Goal: Information Seeking & Learning: Learn about a topic

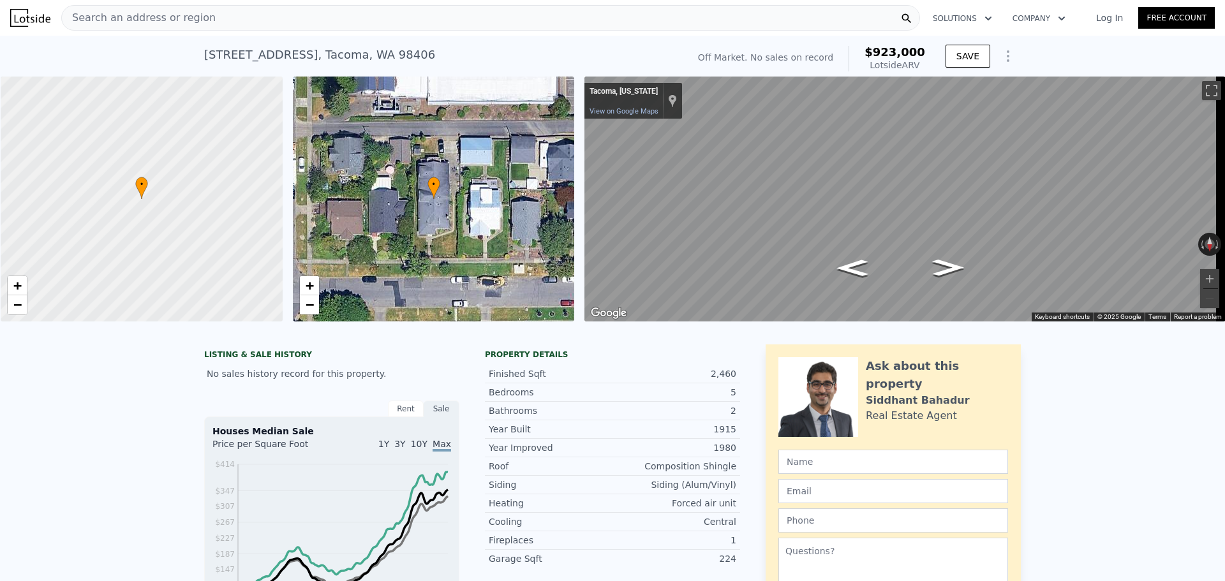
scroll to position [0, 5]
drag, startPoint x: 862, startPoint y: 52, endPoint x: 931, endPoint y: 66, distance: 71.1
click at [917, 66] on div "$923,000 Lotside ARV" at bounding box center [887, 59] width 77 height 26
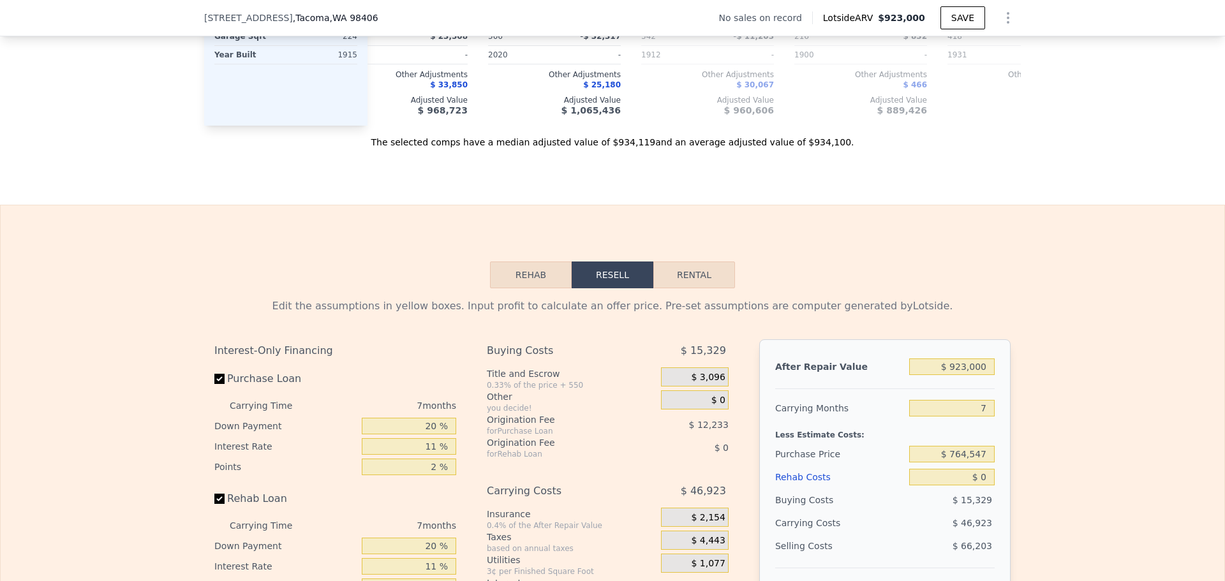
scroll to position [1909, 0]
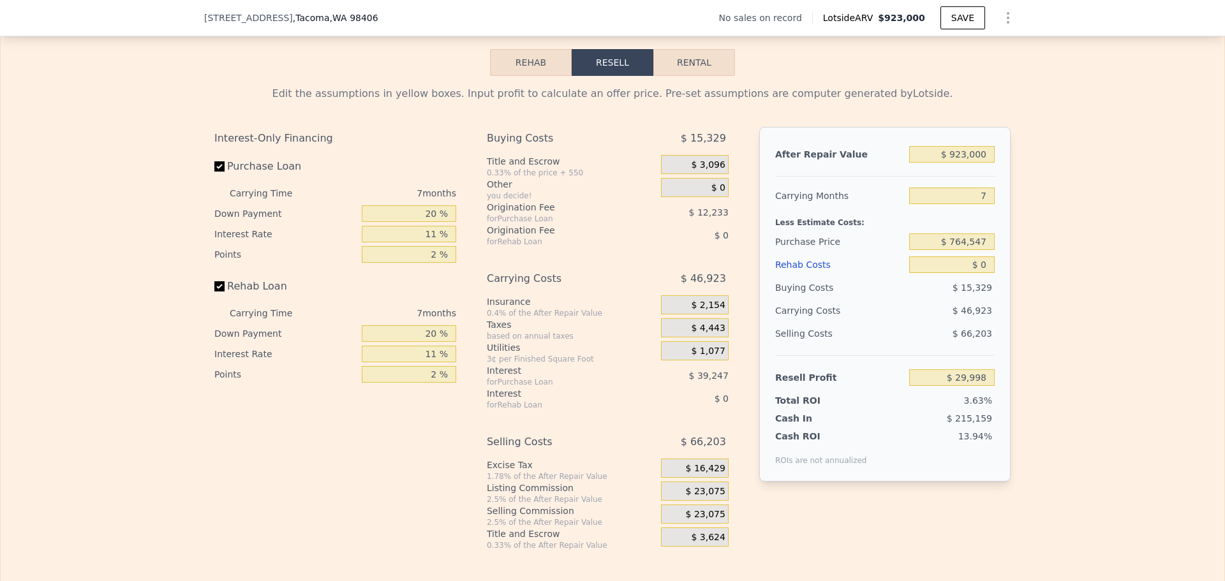
click at [524, 76] on button "Rehab" at bounding box center [531, 62] width 82 height 27
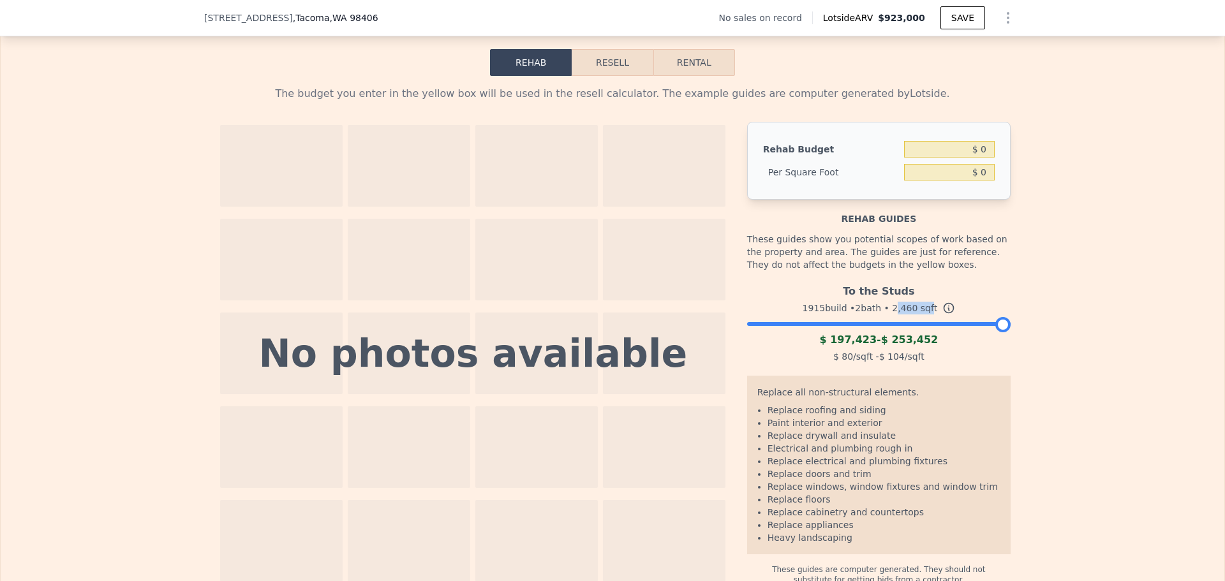
drag, startPoint x: 891, startPoint y: 329, endPoint x: 923, endPoint y: 327, distance: 31.3
click at [923, 317] on div "1915 build • 2 bath • 2,460 sqft" at bounding box center [878, 308] width 263 height 18
click at [903, 299] on div "To the Studs" at bounding box center [878, 289] width 263 height 20
drag, startPoint x: 878, startPoint y: 329, endPoint x: 925, endPoint y: 327, distance: 47.2
click at [925, 317] on div "1915 build • 2 bath • 2,460 sqft" at bounding box center [878, 308] width 263 height 18
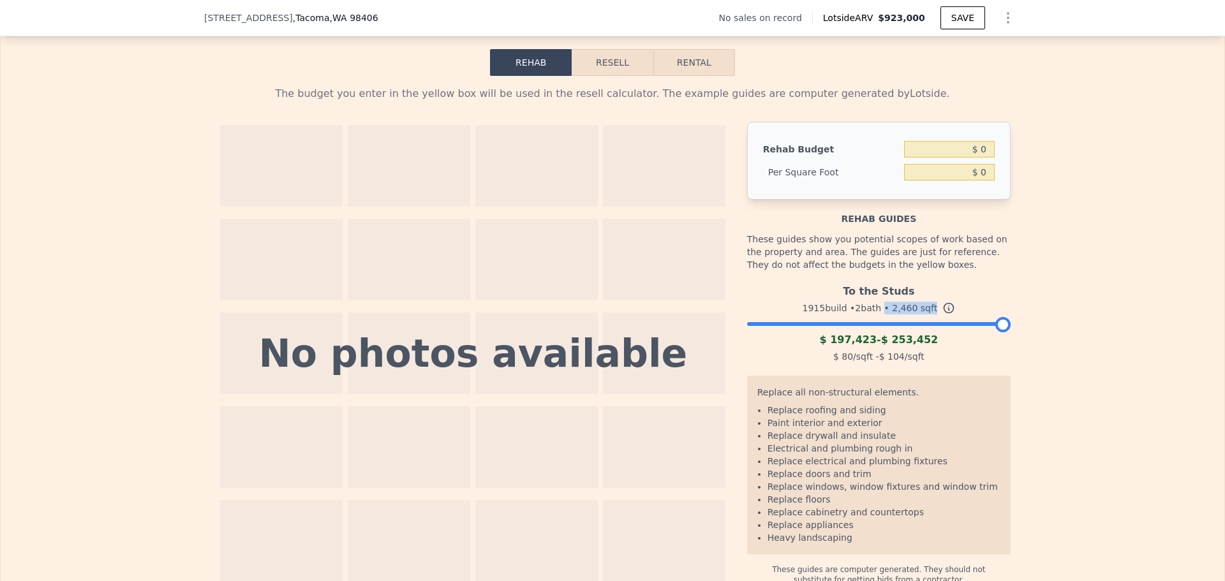
scroll to position [1271, 0]
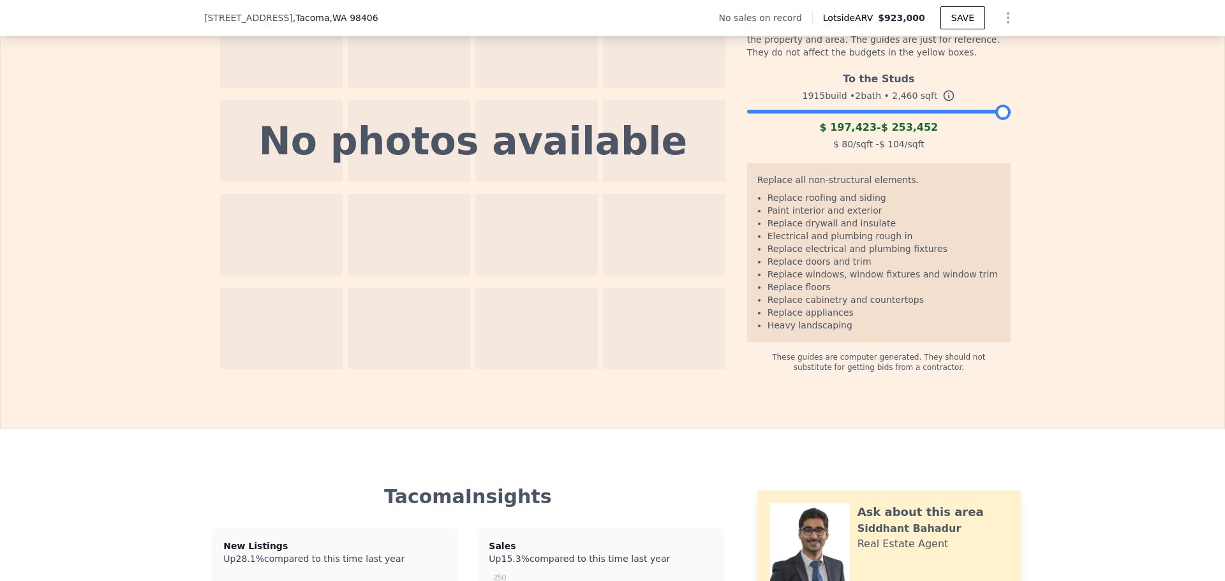
click at [1175, 304] on div "The budget you enter in the yellow box will be used in the resell calculator. T…" at bounding box center [613, 117] width 1224 height 509
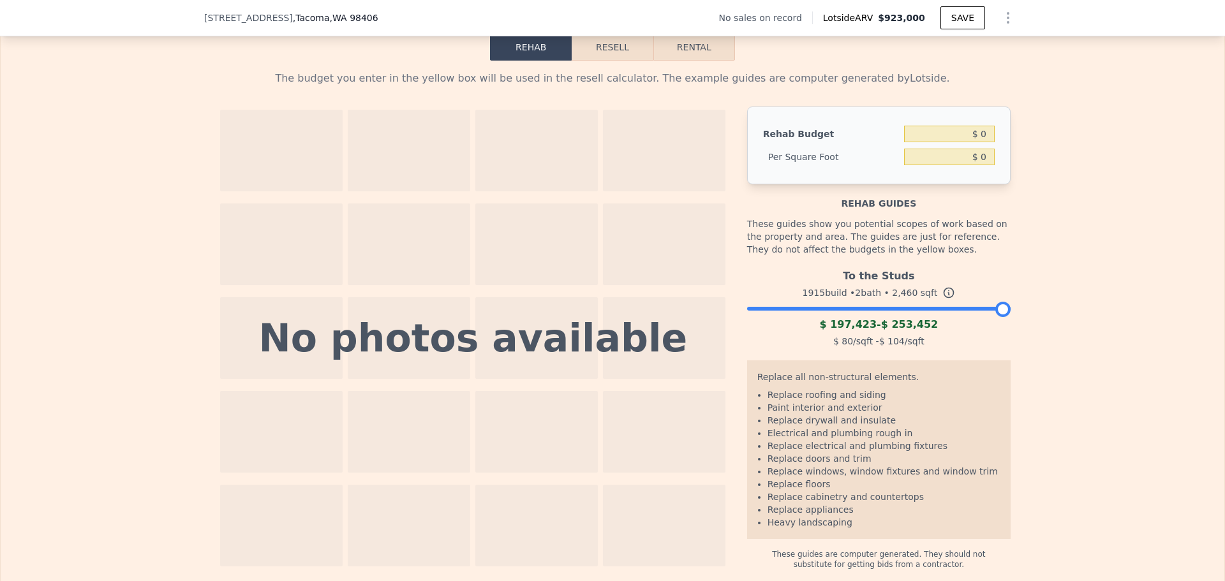
scroll to position [1909, 0]
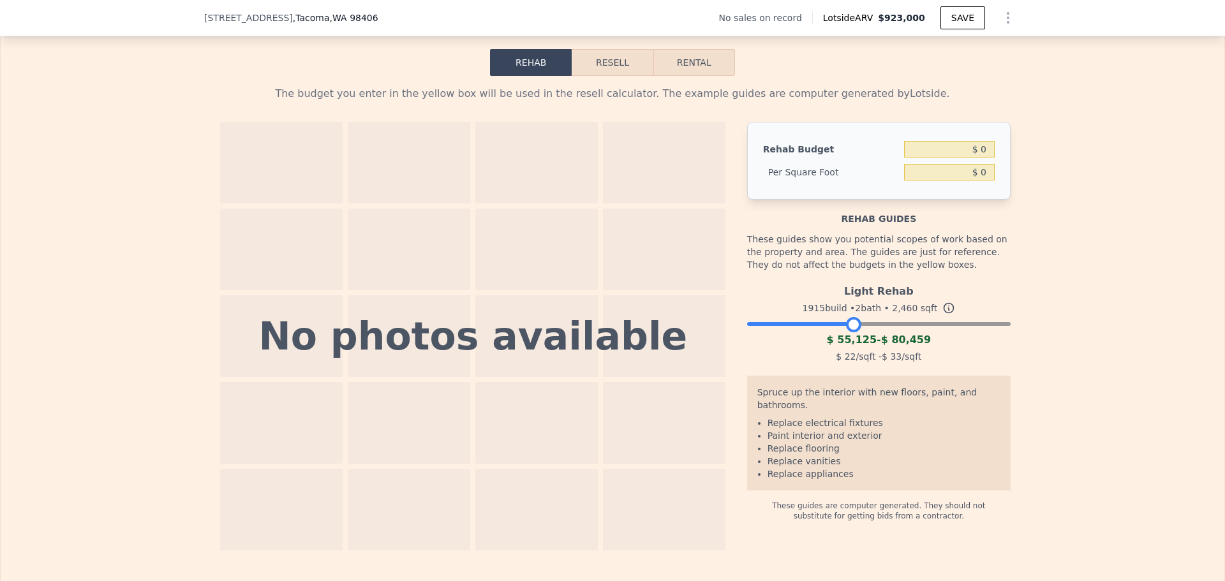
drag, startPoint x: 997, startPoint y: 343, endPoint x: 847, endPoint y: 348, distance: 150.0
click at [847, 332] on div at bounding box center [853, 324] width 15 height 15
click at [849, 332] on div at bounding box center [853, 324] width 15 height 15
drag, startPoint x: 820, startPoint y: 361, endPoint x: 862, endPoint y: 364, distance: 41.6
click at [862, 348] on div "$ 55,125 - $ 80,459" at bounding box center [878, 339] width 263 height 15
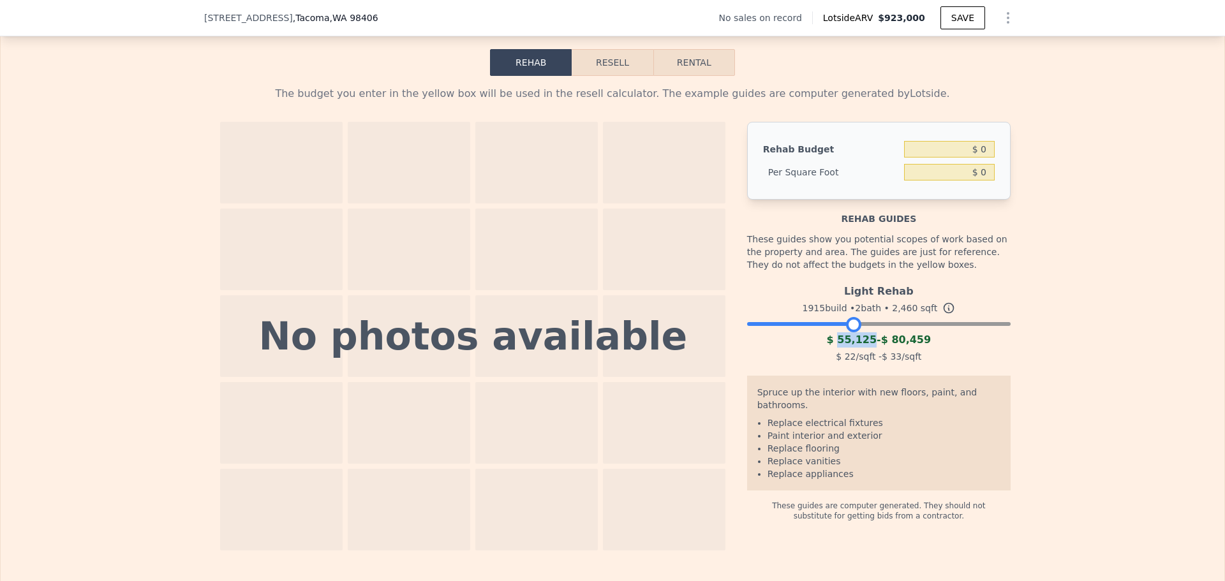
drag, startPoint x: 866, startPoint y: 359, endPoint x: 837, endPoint y: 362, distance: 29.5
click at [837, 346] on span "$ 55,125" at bounding box center [852, 340] width 50 height 12
click at [821, 348] on div "$ 55,125 - $ 80,459" at bounding box center [878, 339] width 263 height 15
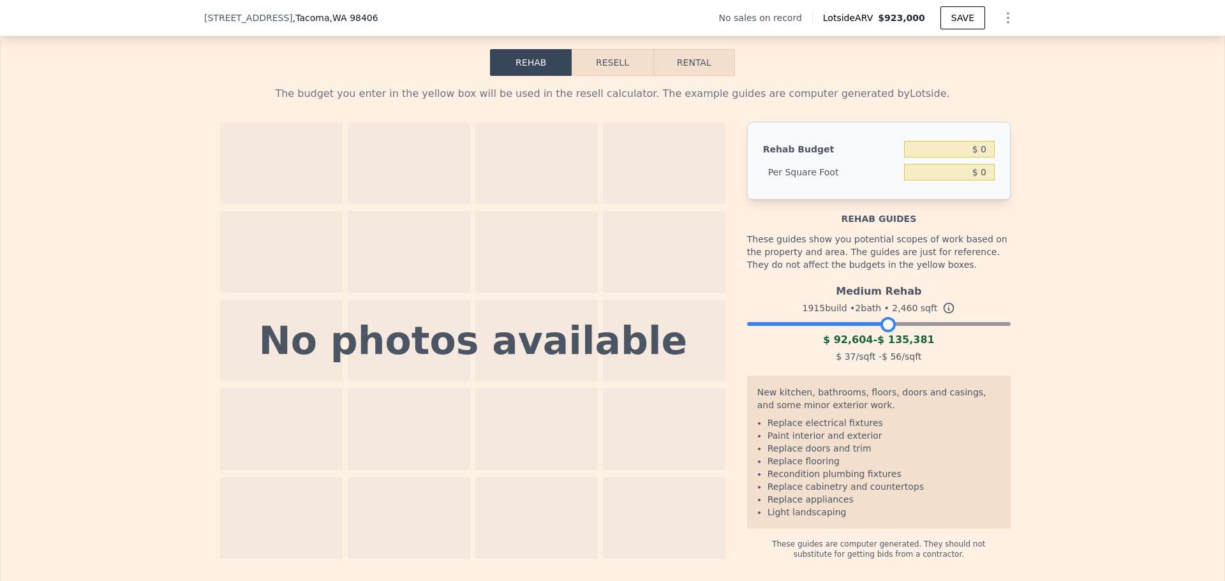
drag, startPoint x: 849, startPoint y: 348, endPoint x: 884, endPoint y: 343, distance: 34.8
click at [884, 332] on div at bounding box center [887, 324] width 15 height 15
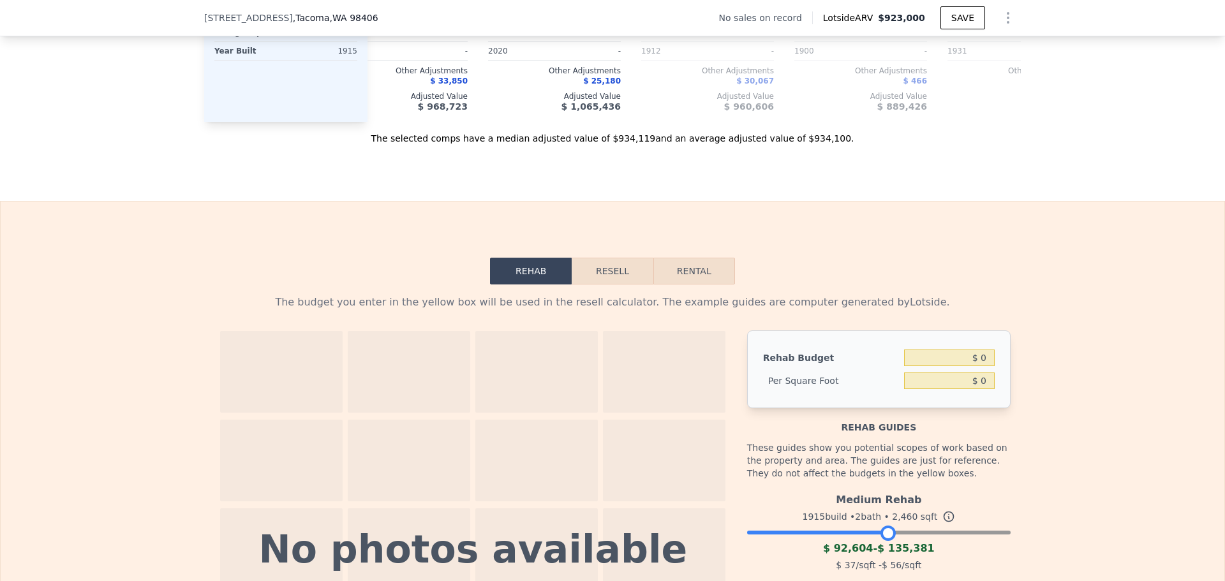
scroll to position [1697, 0]
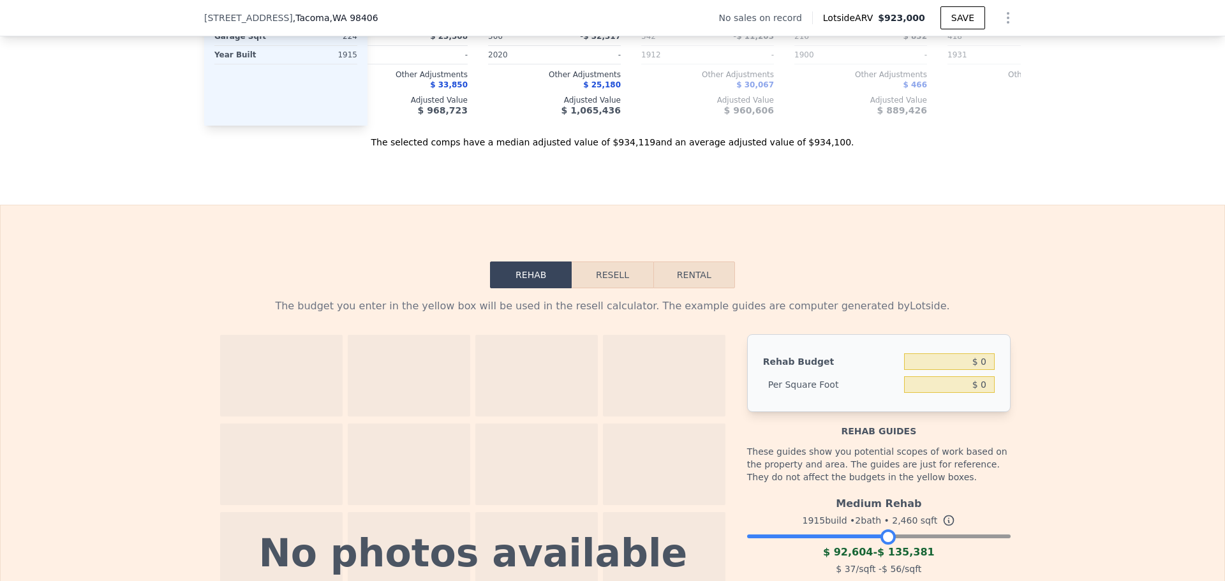
click at [615, 288] on button "Resell" at bounding box center [612, 275] width 81 height 27
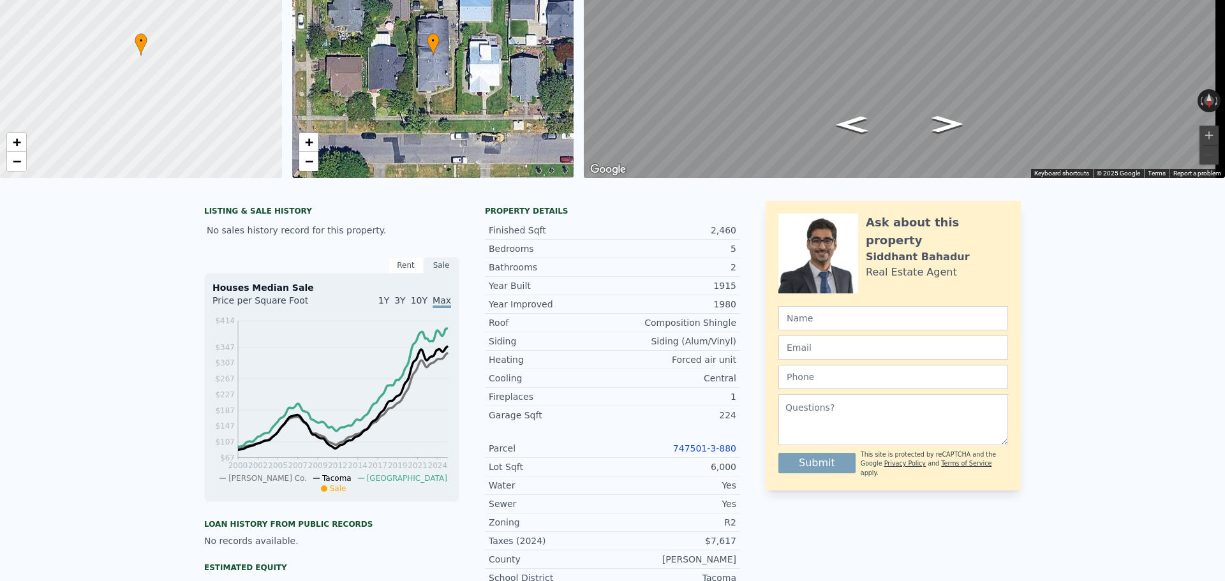
scroll to position [0, 0]
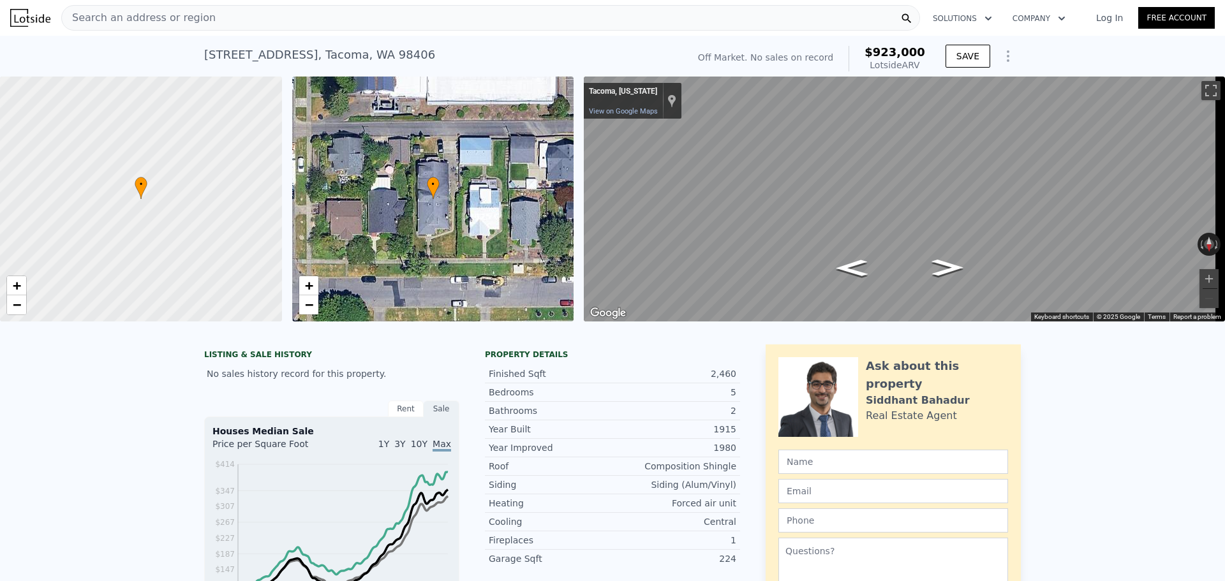
click at [209, 22] on div "Search an address or region" at bounding box center [490, 18] width 859 height 26
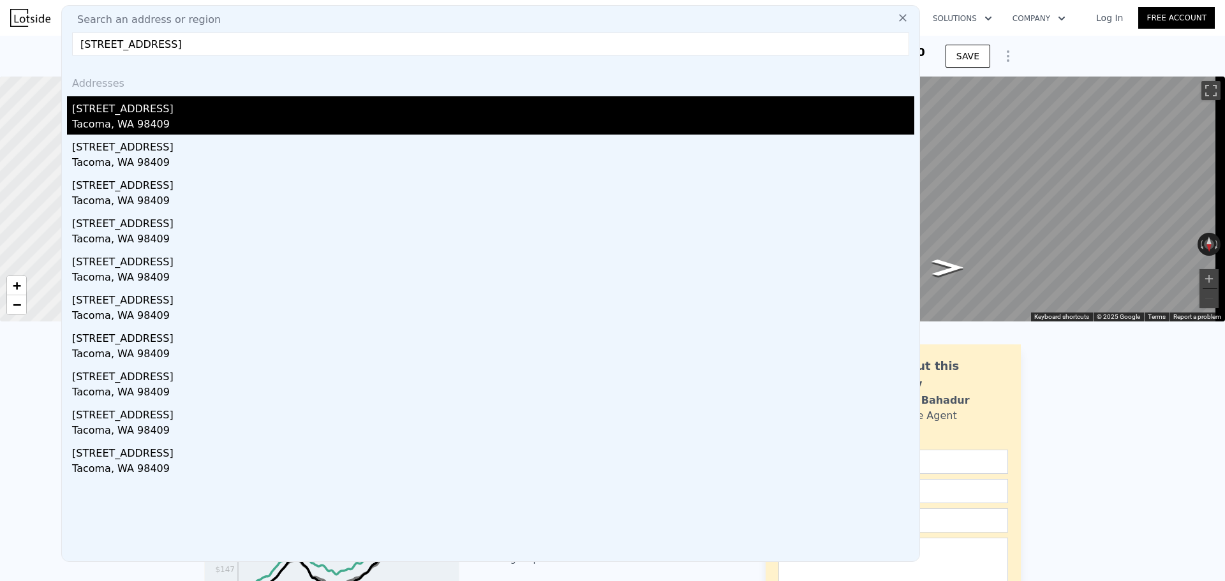
type input "[STREET_ADDRESS]"
click at [125, 114] on div "[STREET_ADDRESS]" at bounding box center [493, 106] width 842 height 20
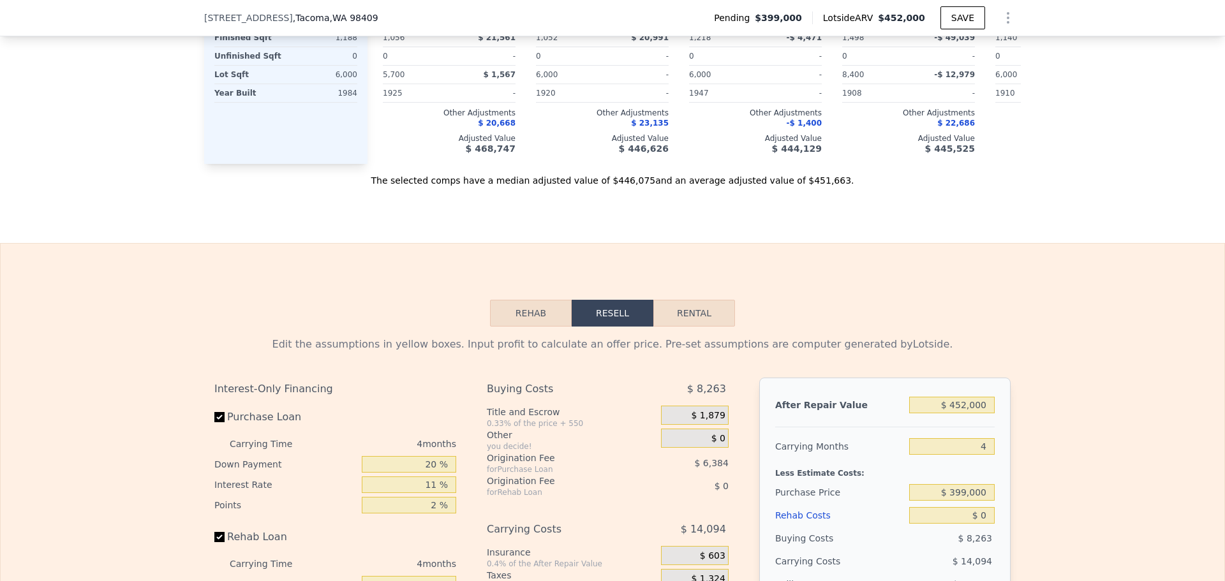
scroll to position [1484, 0]
